Goal: Task Accomplishment & Management: Manage account settings

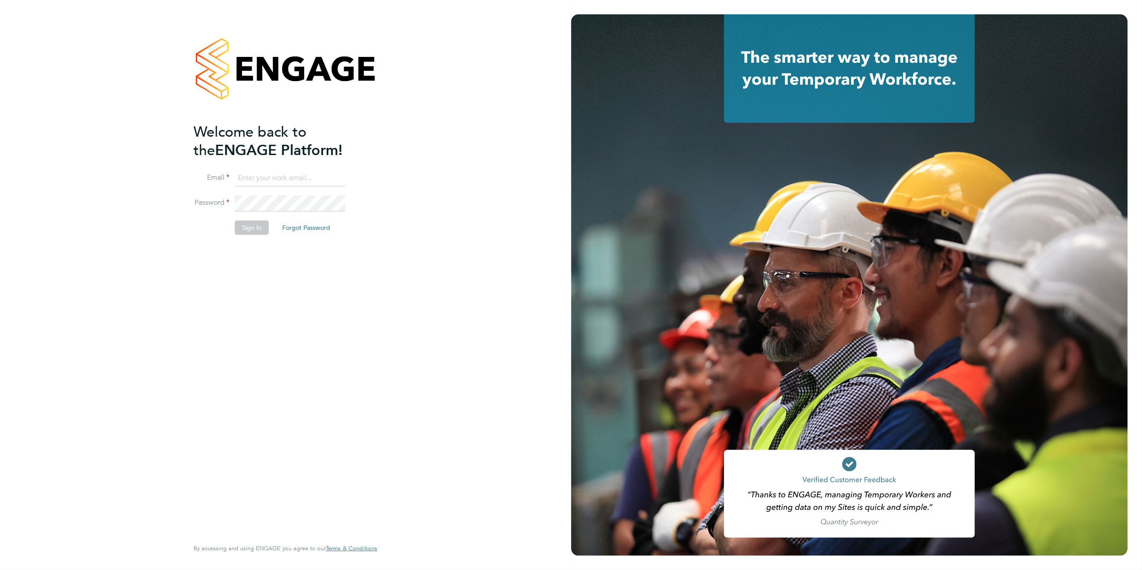
type input "emily.houghton@brightonandhovealbion.com"
click at [262, 224] on button "Sign In" at bounding box center [252, 227] width 34 height 14
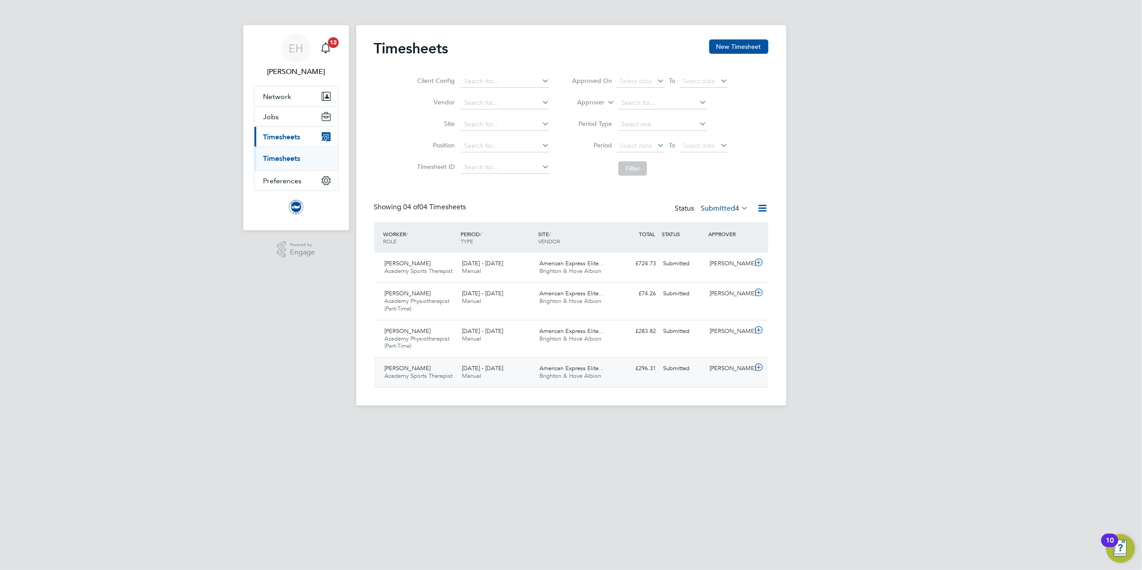
click at [450, 369] on div "Luke Tucknott Academy Sports Therapist 1 - 30 Sep 2025" at bounding box center [420, 372] width 78 height 22
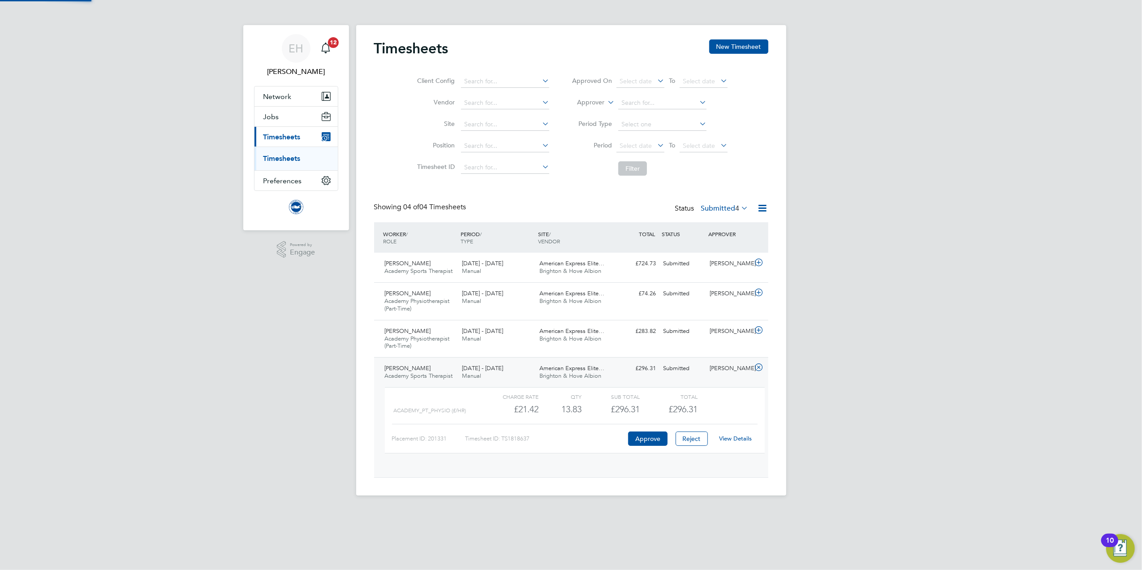
scroll to position [15, 87]
click at [742, 441] on link "View Details" at bounding box center [735, 439] width 33 height 8
click at [450, 346] on div "Thomas Dudeney Academy Physiotherapist (Part-Time) 1 - 30 Sep 2025" at bounding box center [420, 339] width 78 height 30
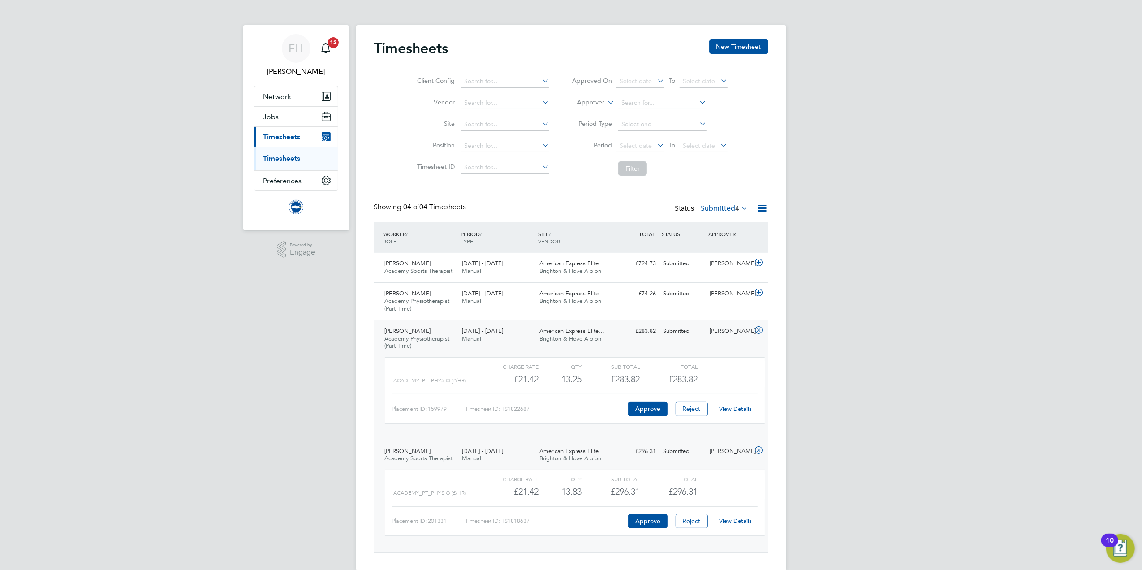
click at [730, 409] on link "View Details" at bounding box center [735, 409] width 33 height 8
click at [292, 144] on button "Current page: Timesheets" at bounding box center [296, 137] width 83 height 20
click at [282, 135] on span "Timesheets" at bounding box center [281, 137] width 37 height 9
click at [278, 153] on span "Preferences" at bounding box center [282, 157] width 39 height 9
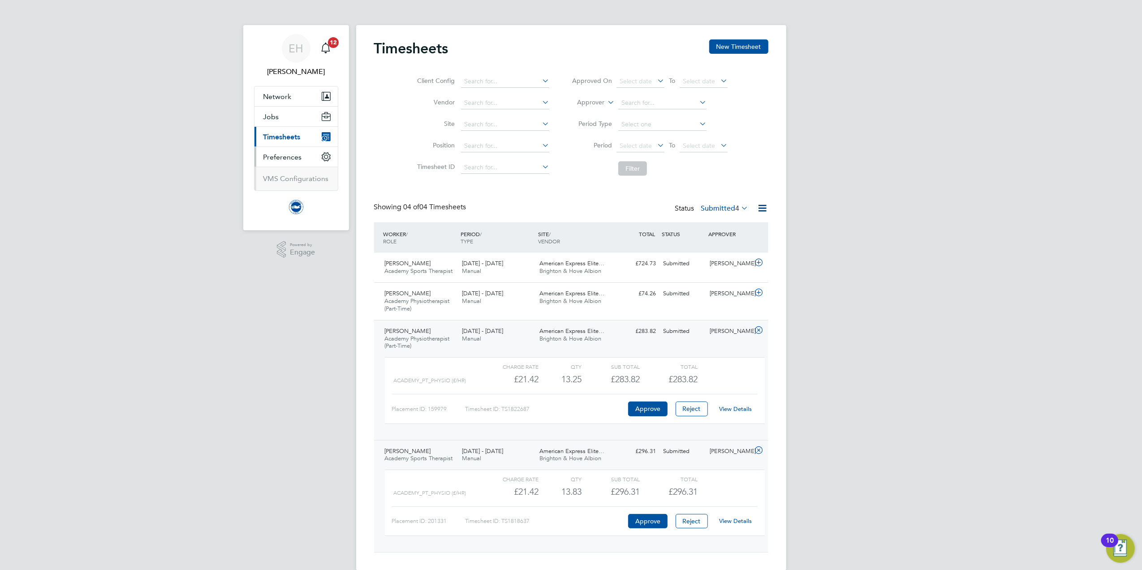
click at [282, 139] on span "Timesheets" at bounding box center [281, 137] width 37 height 9
click at [282, 156] on link "Timesheets" at bounding box center [281, 158] width 37 height 9
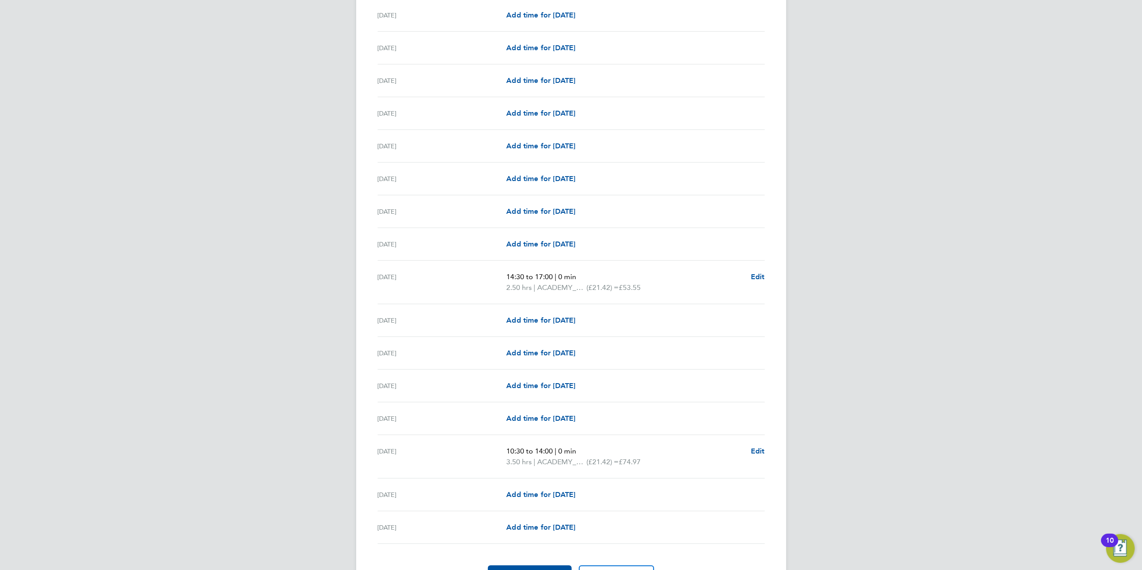
scroll to position [820, 0]
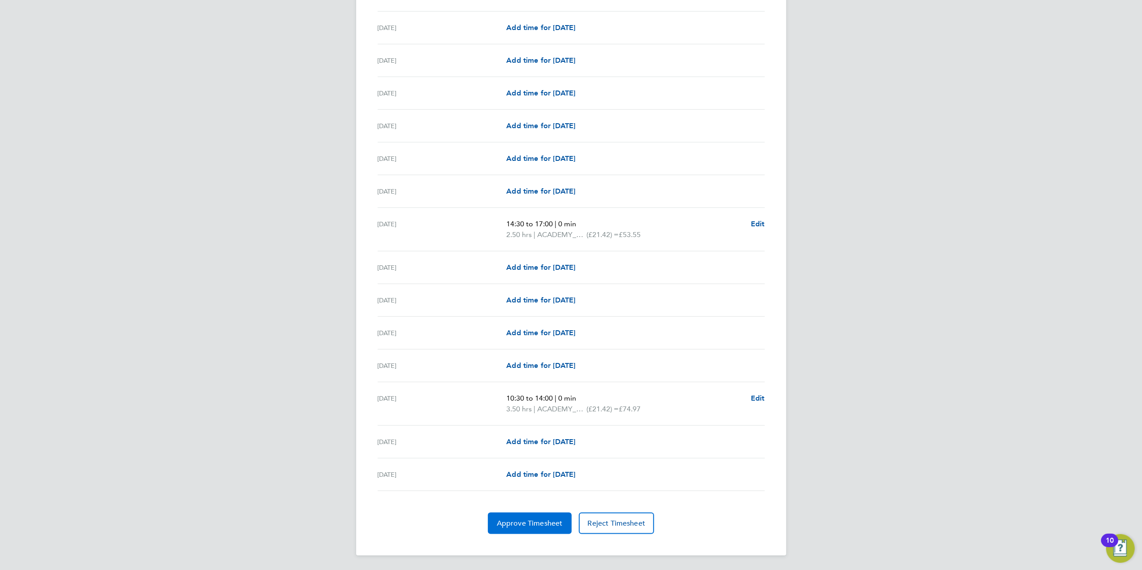
click at [553, 524] on span "Approve Timesheet" at bounding box center [530, 523] width 66 height 9
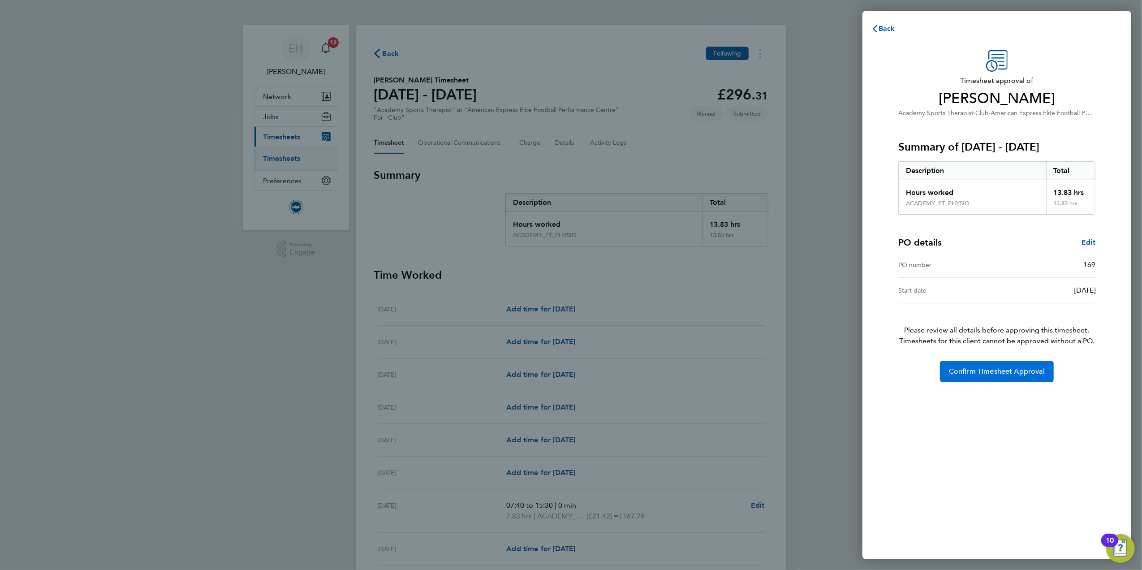
click at [979, 379] on button "Confirm Timesheet Approval" at bounding box center [997, 372] width 114 height 22
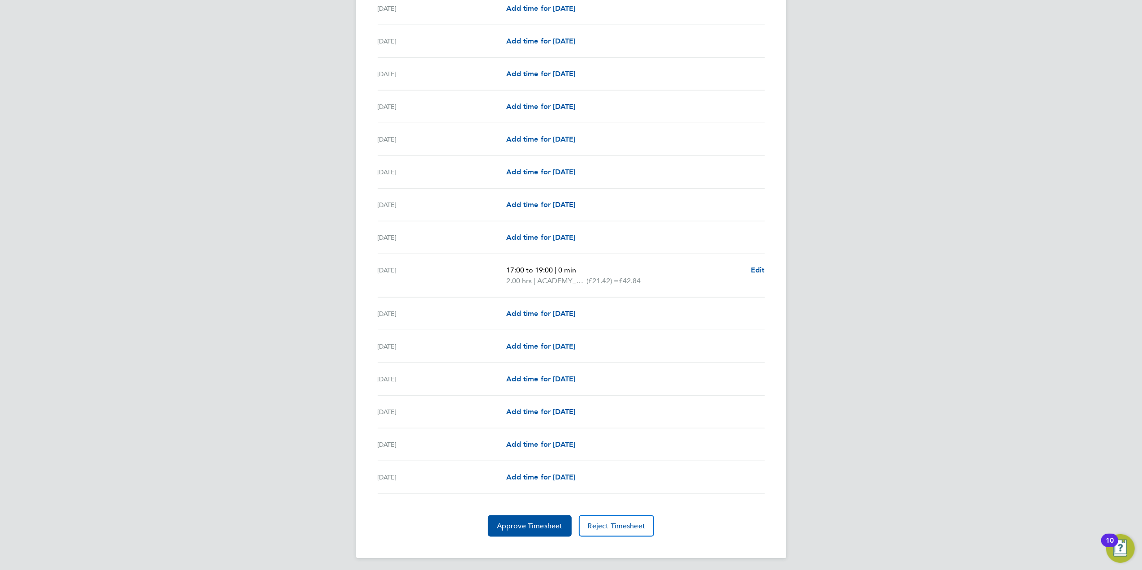
scroll to position [820, 0]
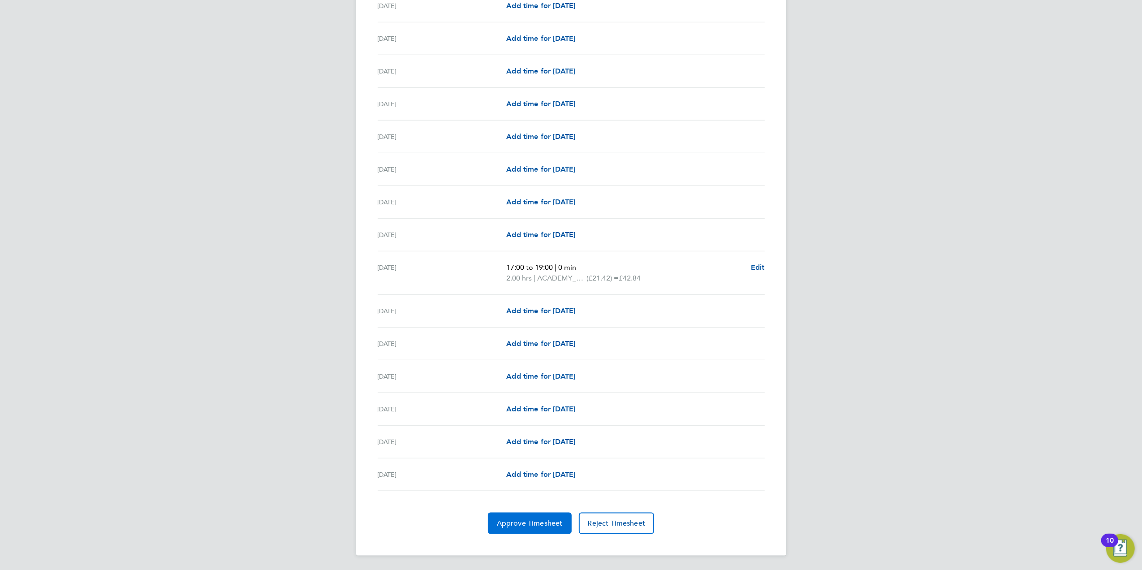
click at [527, 519] on span "Approve Timesheet" at bounding box center [530, 523] width 66 height 9
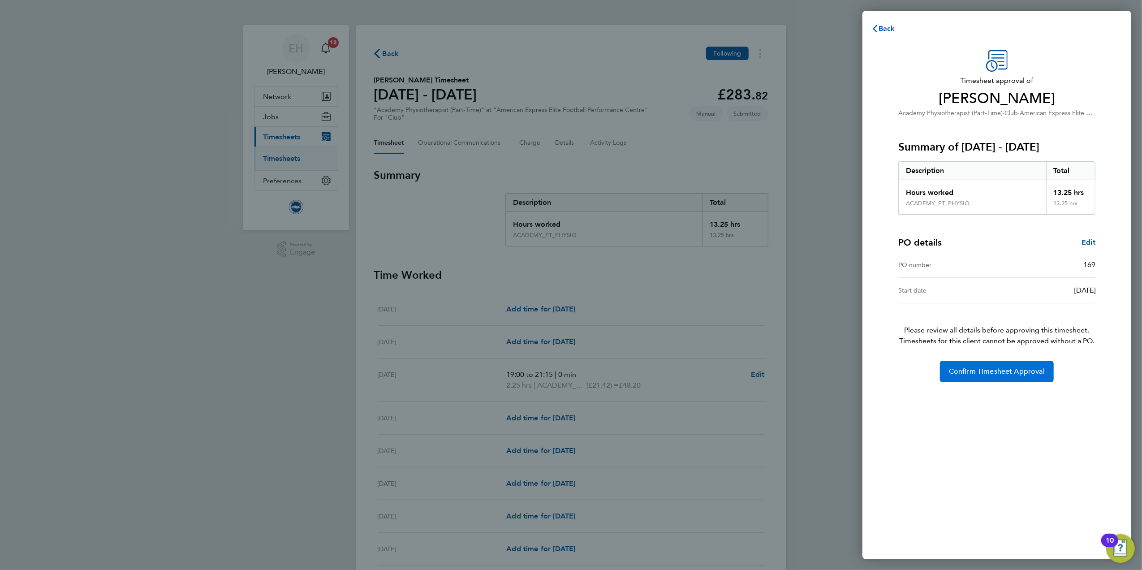
click at [953, 364] on button "Confirm Timesheet Approval" at bounding box center [997, 372] width 114 height 22
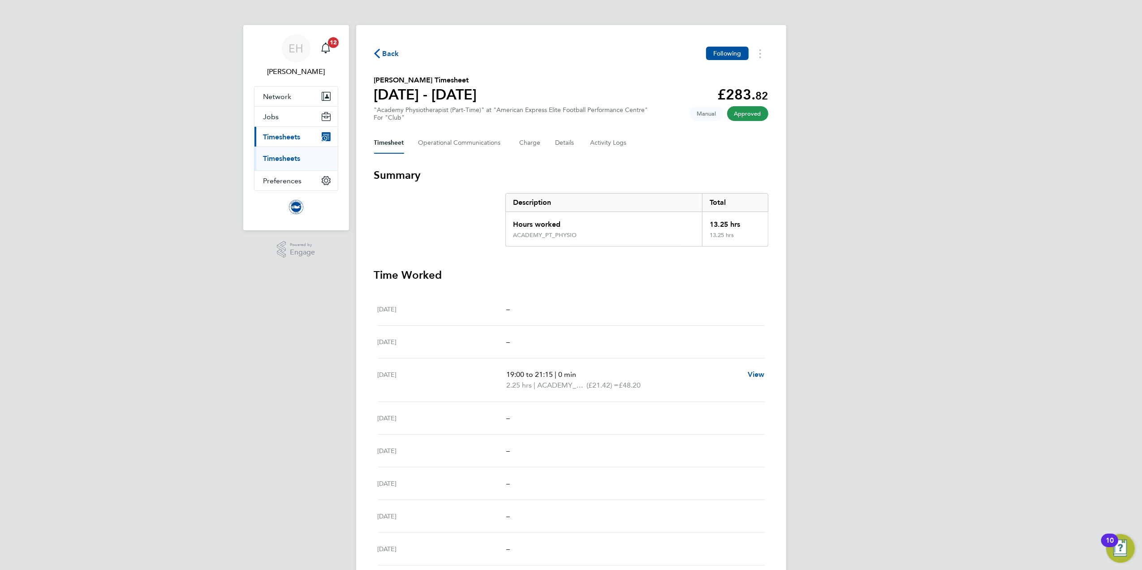
click at [383, 56] on span "Back" at bounding box center [391, 53] width 17 height 11
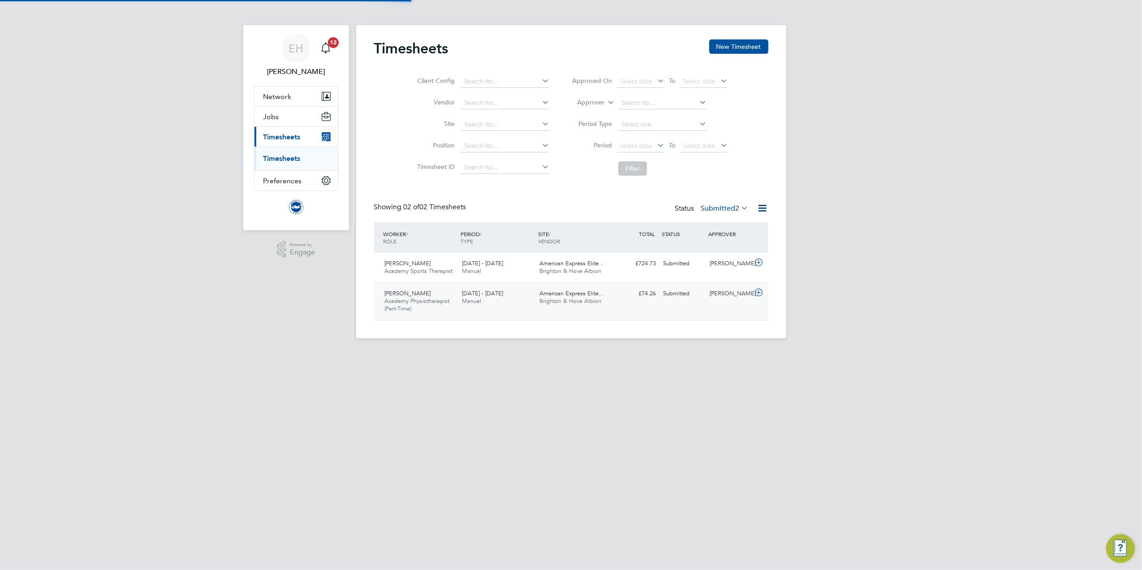
scroll to position [22, 78]
click at [409, 298] on span "Academy Physiotherapist (Part-Time)" at bounding box center [417, 304] width 65 height 15
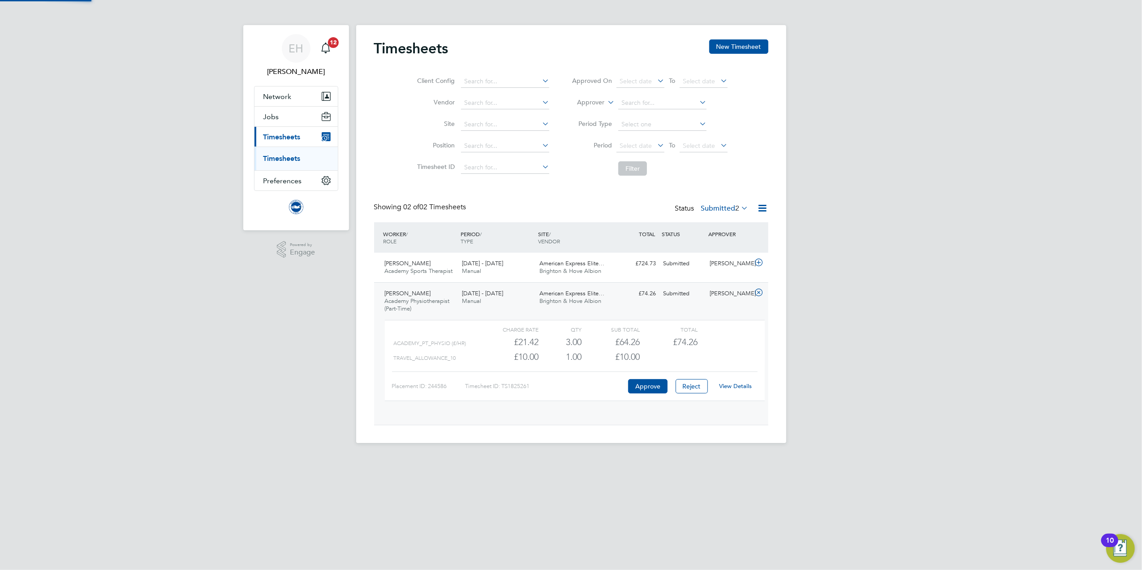
scroll to position [15, 87]
click at [737, 388] on link "View Details" at bounding box center [735, 386] width 33 height 8
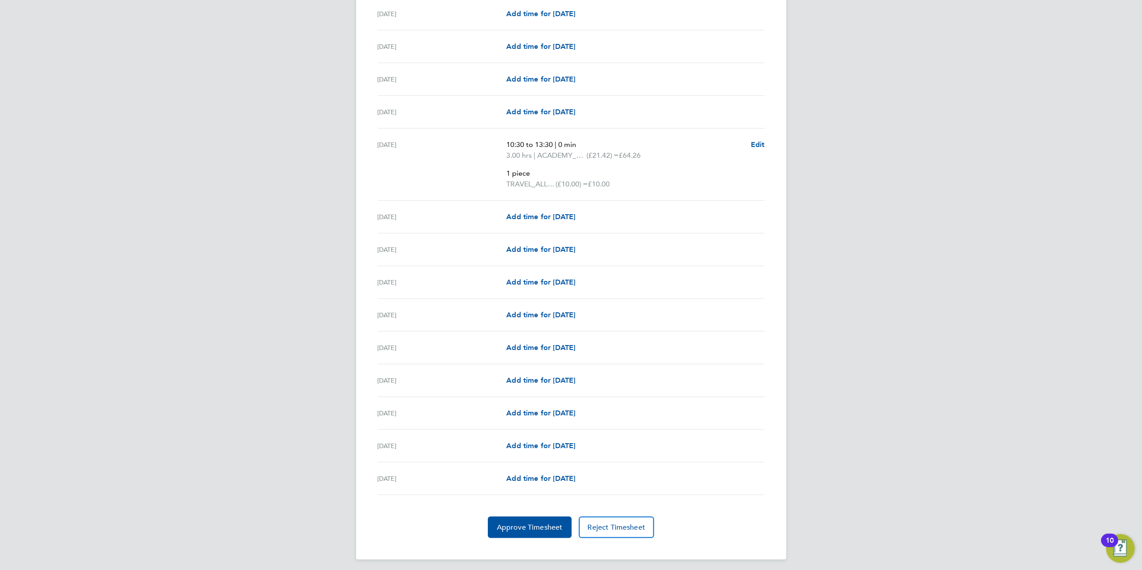
scroll to position [862, 0]
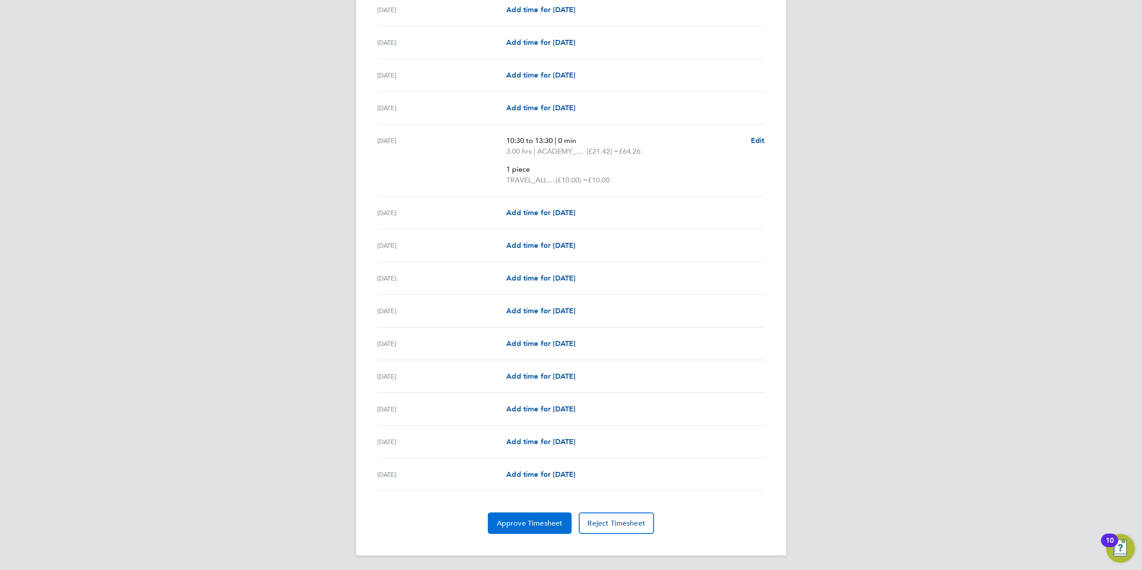
click at [522, 523] on span "Approve Timesheet" at bounding box center [530, 523] width 66 height 9
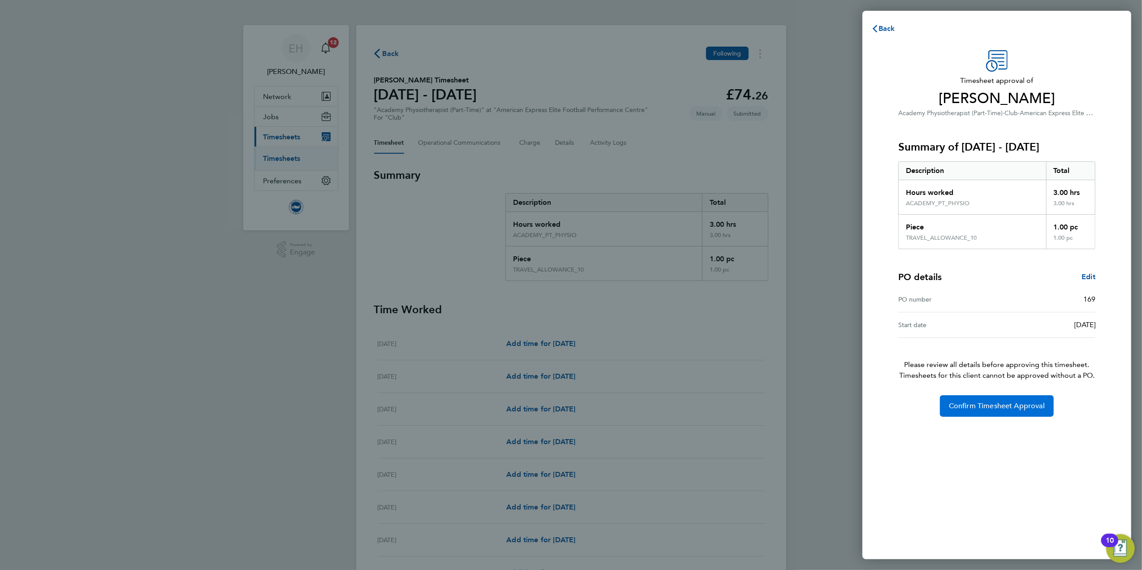
click at [1012, 403] on span "Confirm Timesheet Approval" at bounding box center [997, 406] width 96 height 9
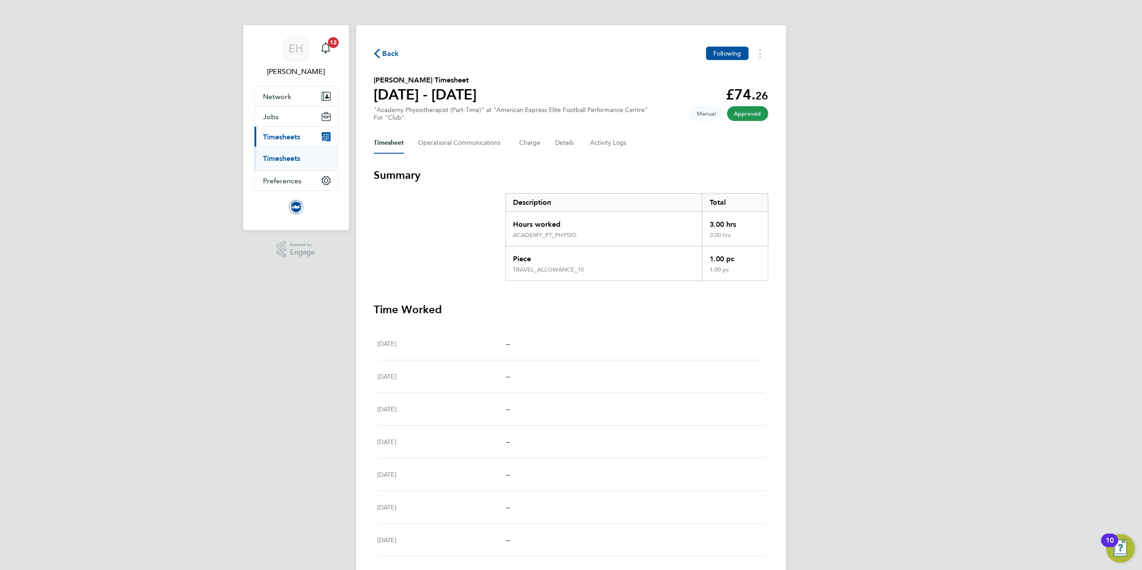
click at [375, 56] on icon "button" at bounding box center [377, 53] width 6 height 9
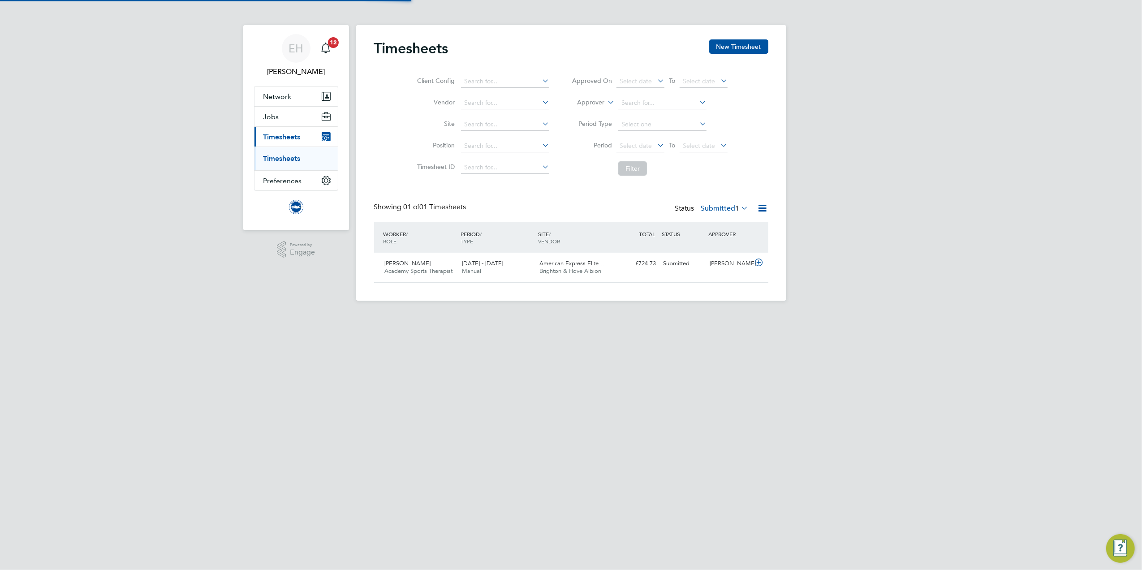
scroll to position [22, 78]
click at [441, 263] on div "Sophie Manzano Academy Sports Therapist 1 - 30 Sep 2025" at bounding box center [420, 267] width 78 height 22
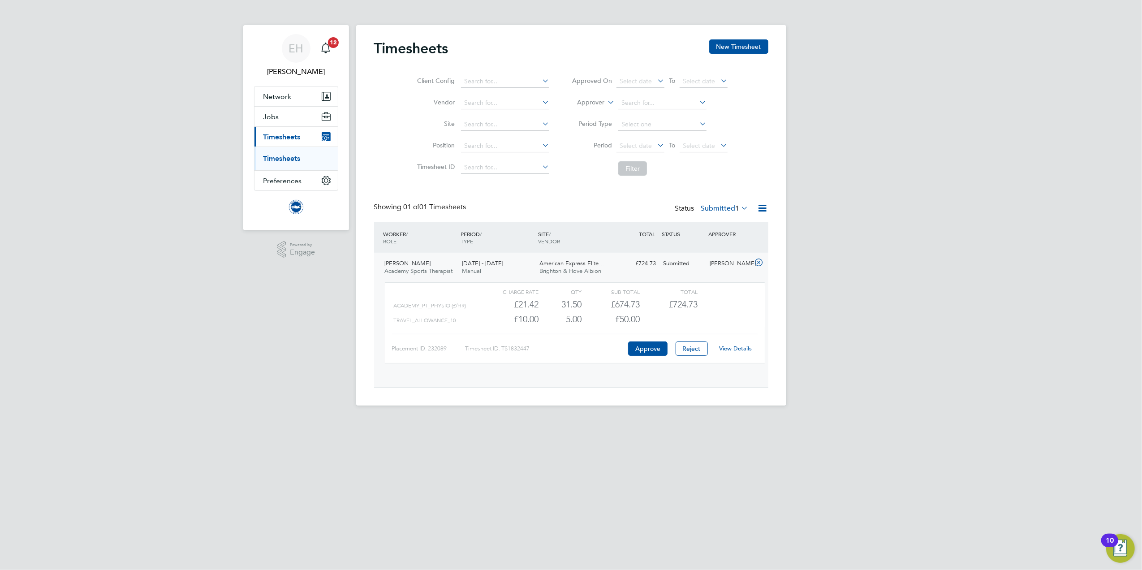
scroll to position [15, 87]
click at [734, 350] on link "View Details" at bounding box center [735, 349] width 33 height 8
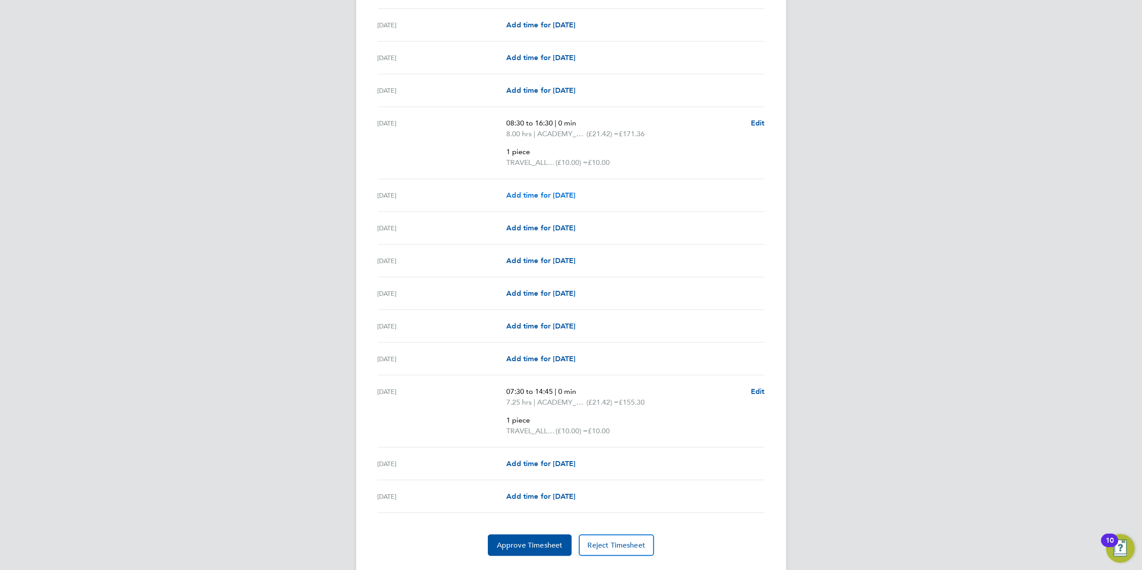
scroll to position [1020, 0]
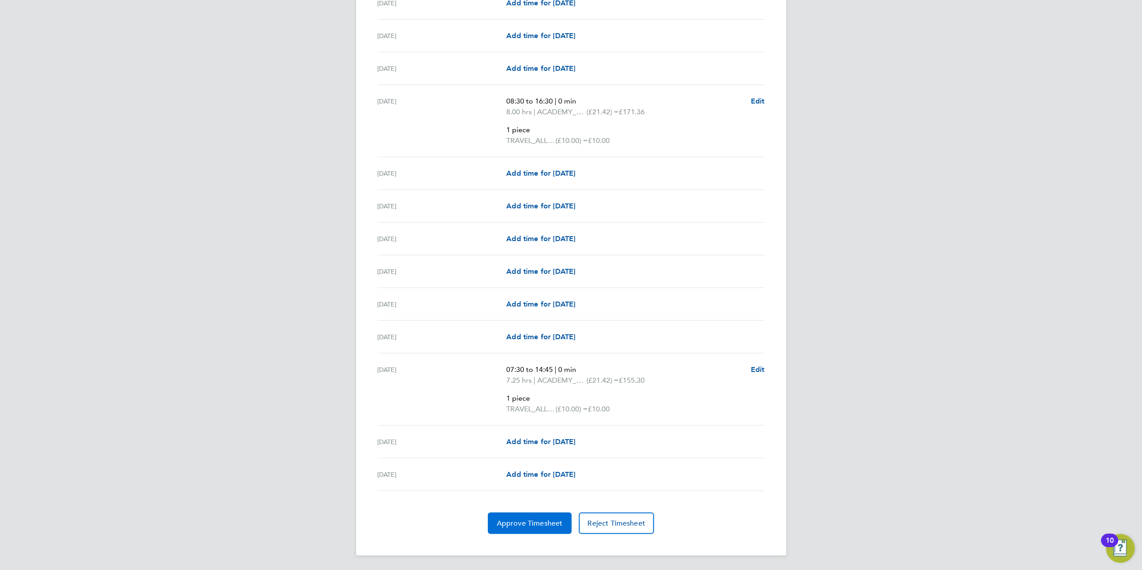
click at [541, 520] on span "Approve Timesheet" at bounding box center [530, 523] width 66 height 9
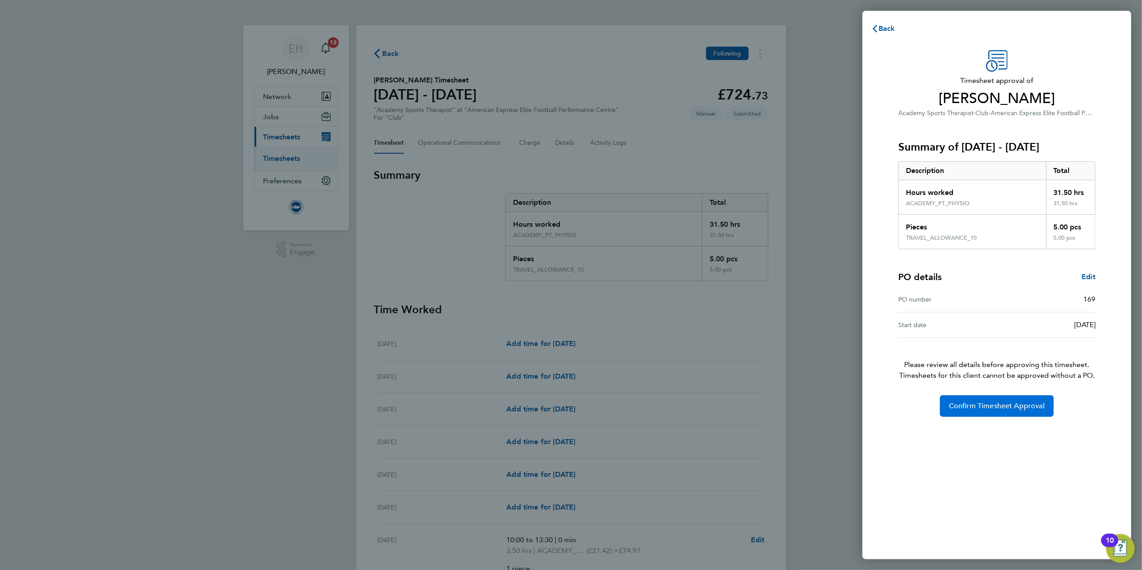
click at [1021, 415] on button "Confirm Timesheet Approval" at bounding box center [997, 406] width 114 height 22
